Goal: Participate in discussion: Engage in conversation with other users on a specific topic

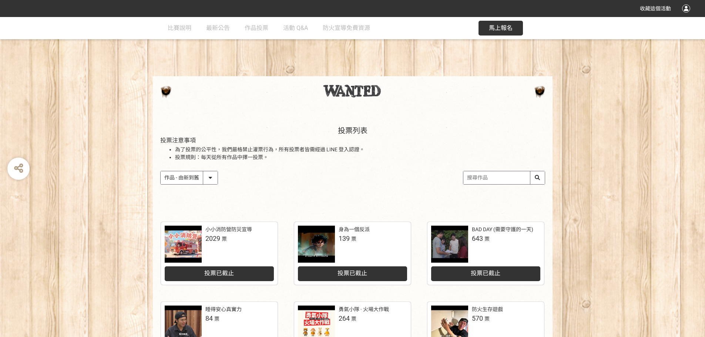
click at [181, 180] on select "作品 - 由新到舊 作品 - 由舊到新 票數 - 由多到少 票數 - 由少到多" at bounding box center [189, 177] width 57 height 13
select select "vote"
click at [161, 171] on select "作品 - 由新到舊 作品 - 由舊到新 票數 - 由多到少 票數 - 由少到多" at bounding box center [189, 177] width 57 height 13
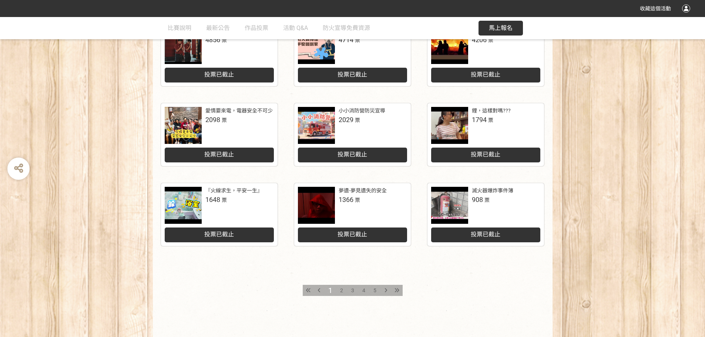
scroll to position [306, 0]
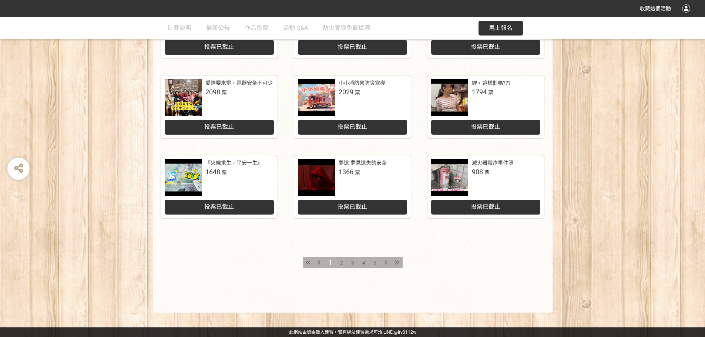
click at [339, 260] on div "2" at bounding box center [341, 262] width 11 height 11
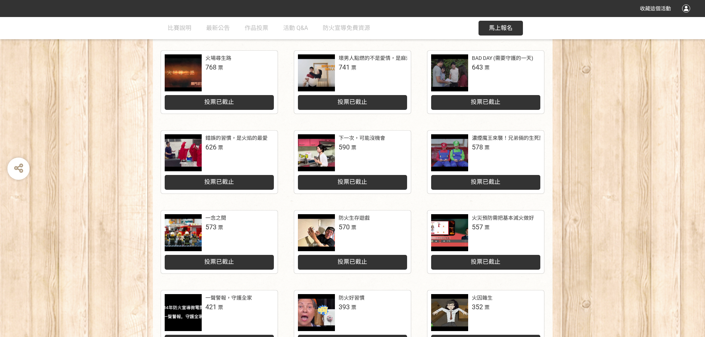
scroll to position [158, 0]
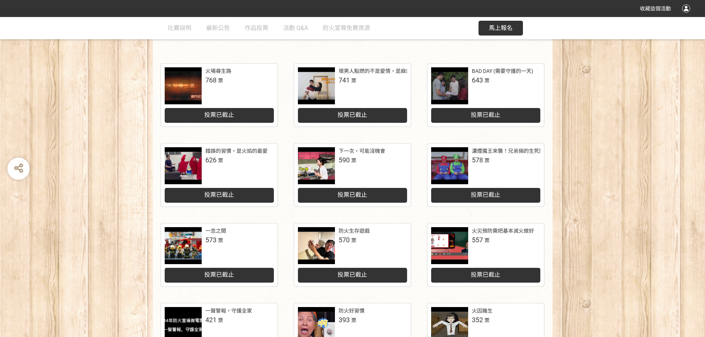
click at [489, 162] on span "票" at bounding box center [486, 161] width 5 height 6
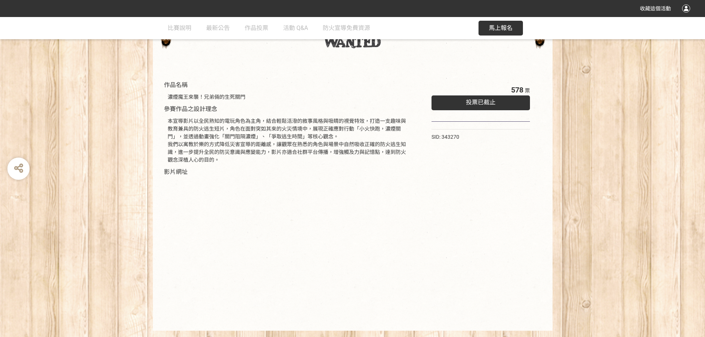
scroll to position [67, 0]
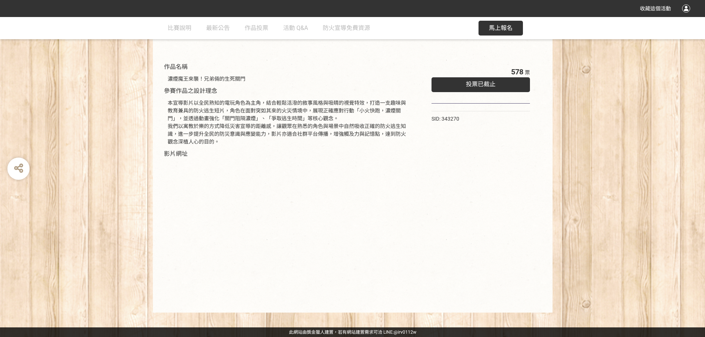
select select "vote"
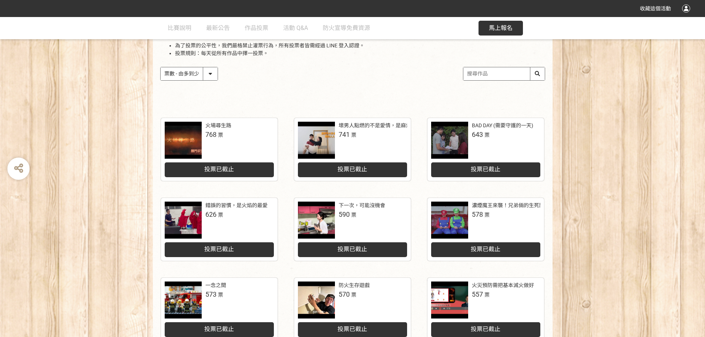
scroll to position [121, 0]
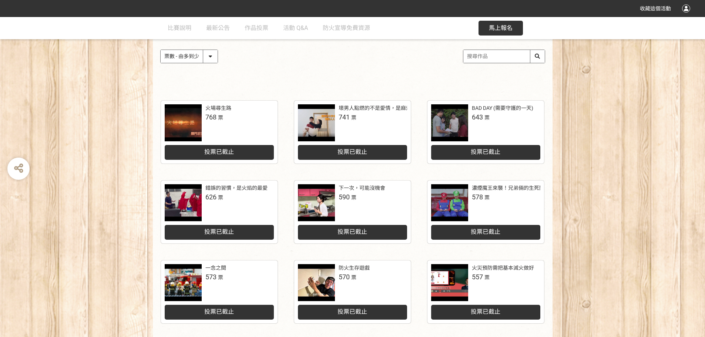
click at [230, 309] on span "投票已截止" at bounding box center [219, 311] width 30 height 7
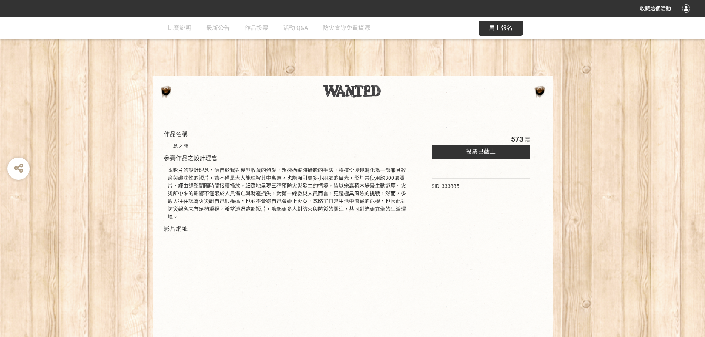
click at [460, 145] on div "投票已截止" at bounding box center [480, 152] width 99 height 15
click at [284, 29] on span "活動 Q&A" at bounding box center [295, 27] width 25 height 7
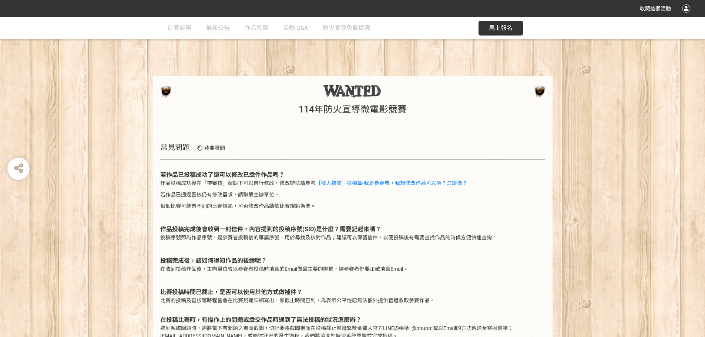
click at [256, 29] on span "作品投票" at bounding box center [257, 27] width 24 height 7
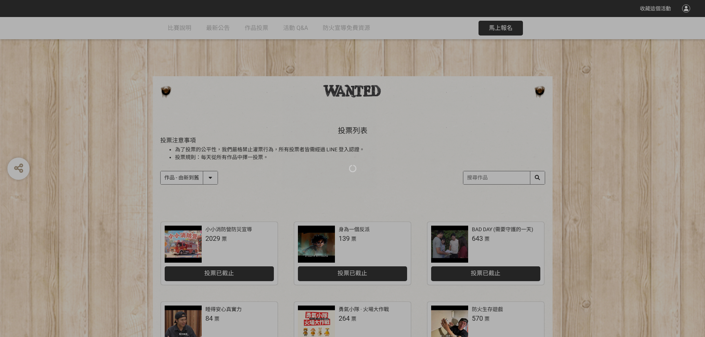
click at [213, 29] on div at bounding box center [352, 168] width 705 height 337
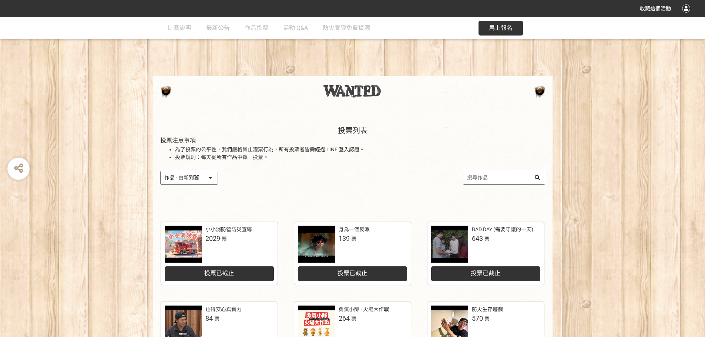
click at [213, 29] on span "最新公告" at bounding box center [218, 27] width 24 height 7
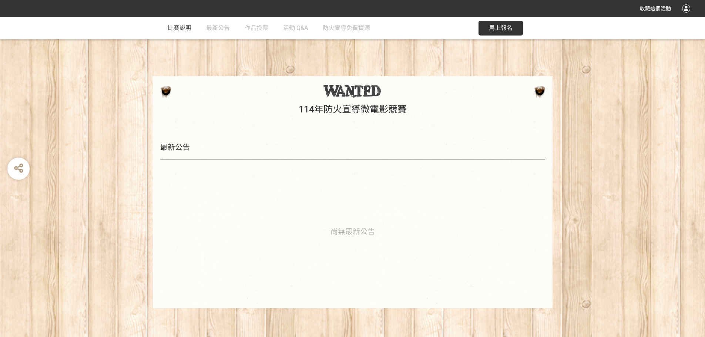
click at [179, 33] on link "比賽說明" at bounding box center [180, 28] width 24 height 22
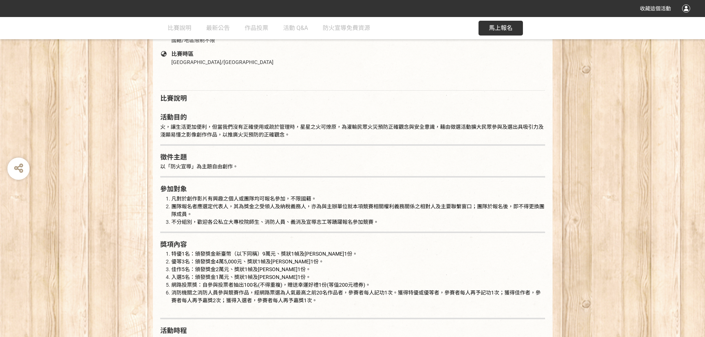
scroll to position [444, 0]
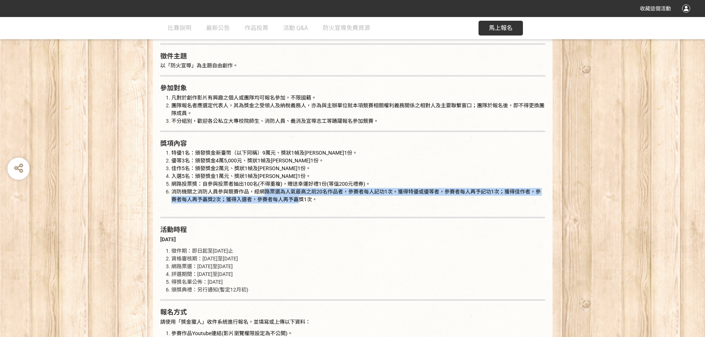
drag, startPoint x: 265, startPoint y: 195, endPoint x: 300, endPoint y: 199, distance: 35.0
click at [300, 199] on span "消防機關之消防人員參與競賽作品，經網路票選為人氣最高之前20名作品者，參賽者每人記功1次。獲得特優或優等者，參賽者每人再予記功1次；獲得佳作者，參賽者每人再予…" at bounding box center [355, 196] width 369 height 14
drag, startPoint x: 300, startPoint y: 199, endPoint x: 319, endPoint y: 195, distance: 19.7
click at [316, 195] on span "消防機關之消防人員參與競賽作品，經網路票選為人氣最高之前20名作品者，參賽者每人記功1次。獲得特優或優等者，參賽者每人再予記功1次；獲得佳作者，參賽者每人再予…" at bounding box center [355, 196] width 369 height 14
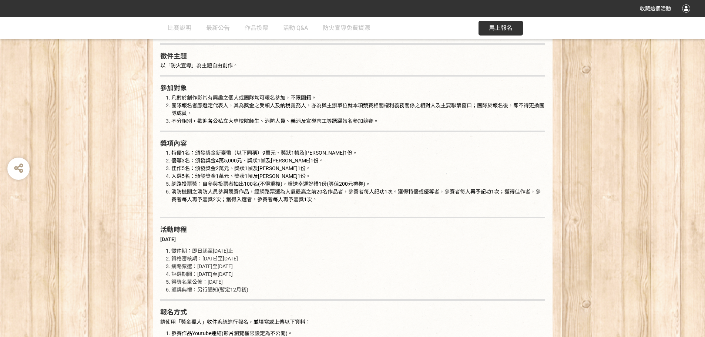
click at [330, 188] on li "網路投票獎：自參與投票者抽出100名(不得重複)，贈送幸運好禮1份(等值200元禮券)。" at bounding box center [358, 184] width 374 height 8
drag, startPoint x: 335, startPoint y: 191, endPoint x: 393, endPoint y: 195, distance: 58.6
click at [393, 195] on span "消防機關之消防人員參與競賽作品，經網路票選為人氣最高之前20名作品者，參賽者每人記功1次。獲得特優或優等者，參賽者每人再予記功1次；獲得佳作者，參賽者每人再予…" at bounding box center [355, 196] width 369 height 14
